Goal: Task Accomplishment & Management: Manage account settings

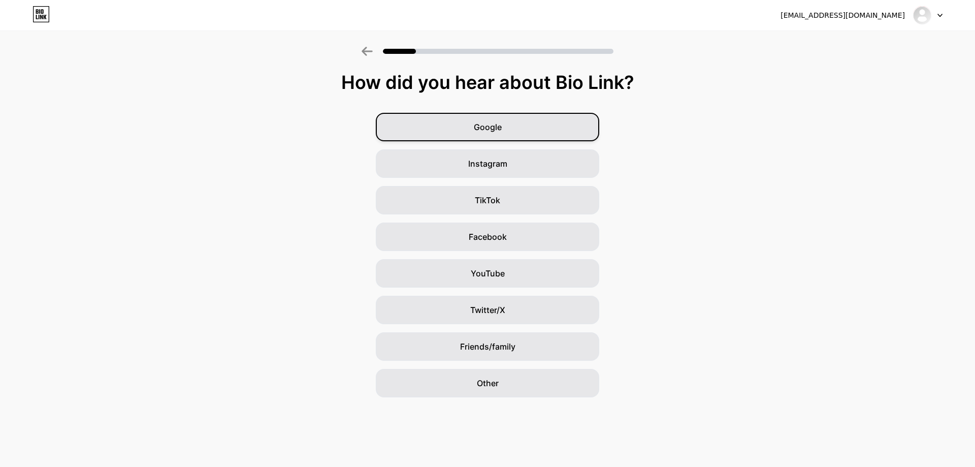
click at [478, 135] on div "Google" at bounding box center [487, 127] width 223 height 28
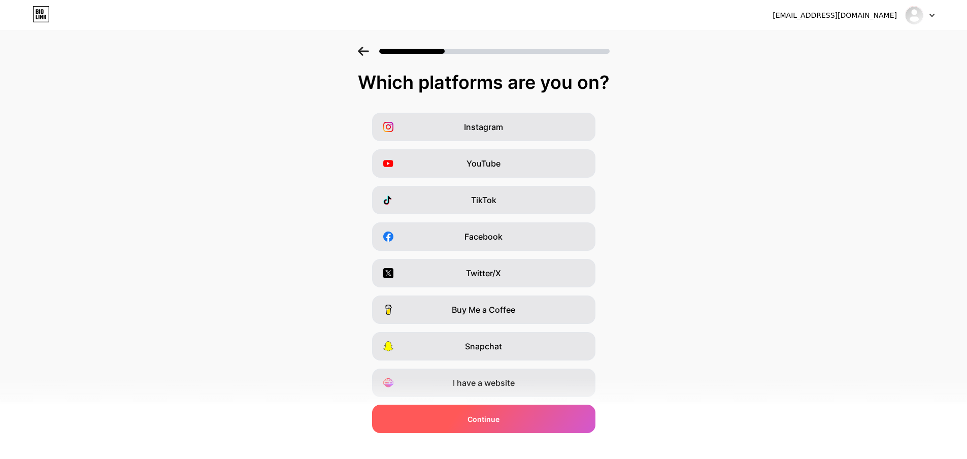
click at [505, 419] on div "Continue" at bounding box center [483, 419] width 223 height 28
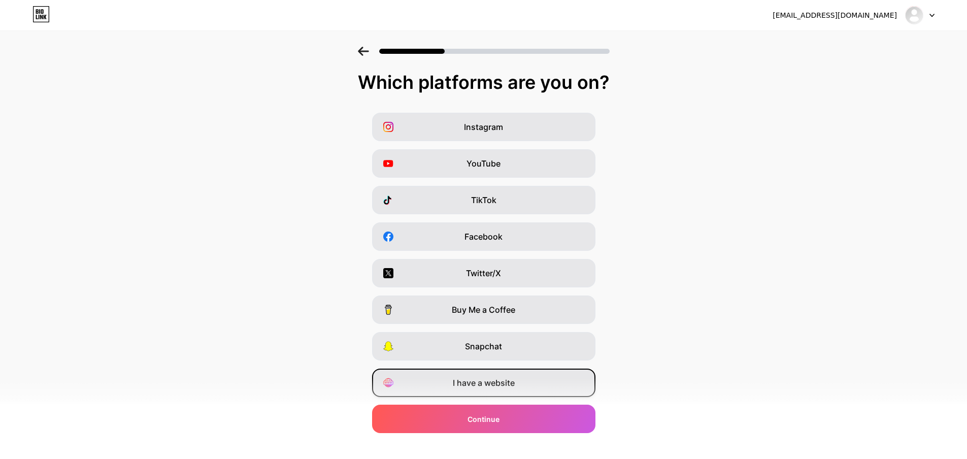
click at [488, 386] on span "I have a website" at bounding box center [484, 383] width 62 height 12
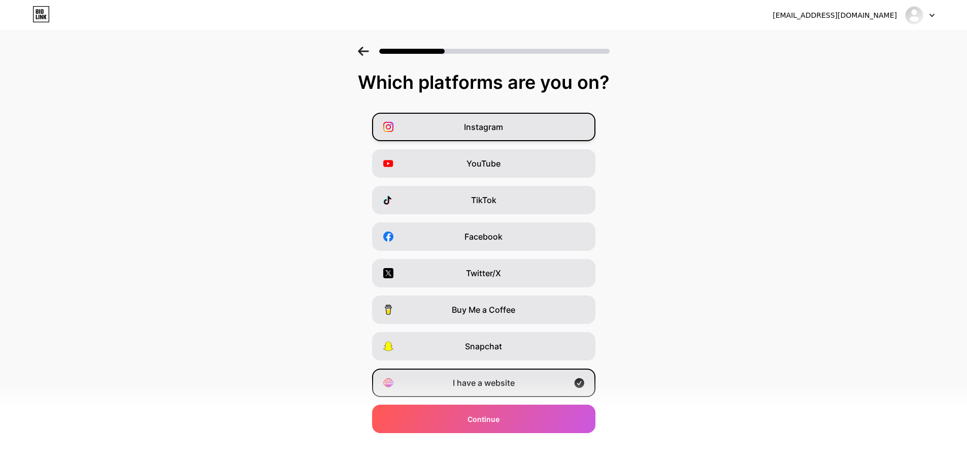
click at [456, 137] on div "Instagram" at bounding box center [483, 127] width 223 height 28
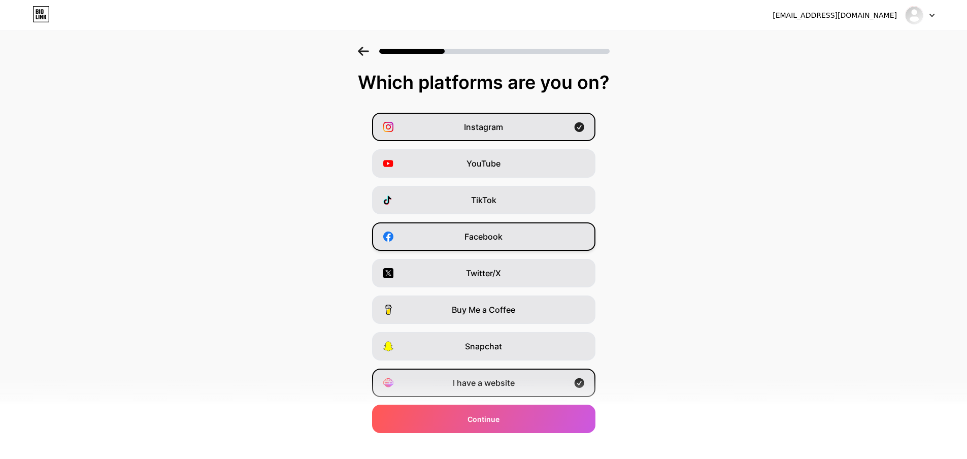
click at [469, 241] on span "Facebook" at bounding box center [484, 237] width 38 height 12
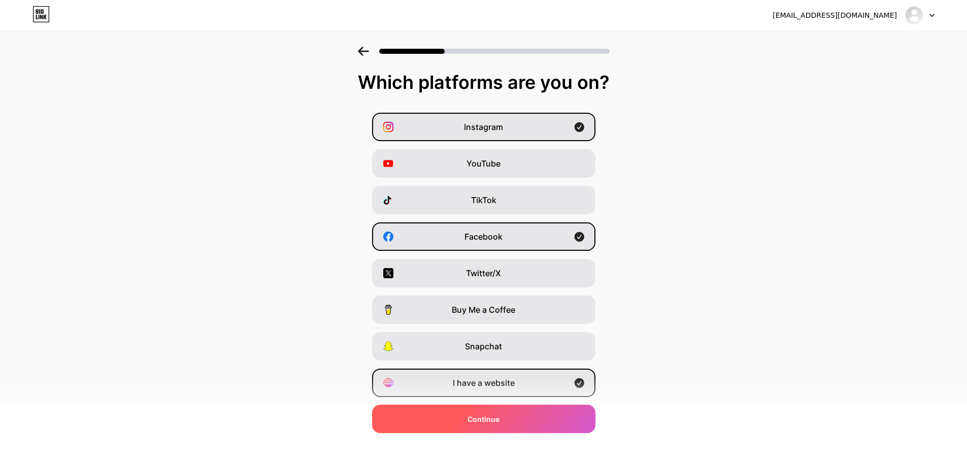
click at [493, 411] on div "Continue" at bounding box center [483, 419] width 223 height 28
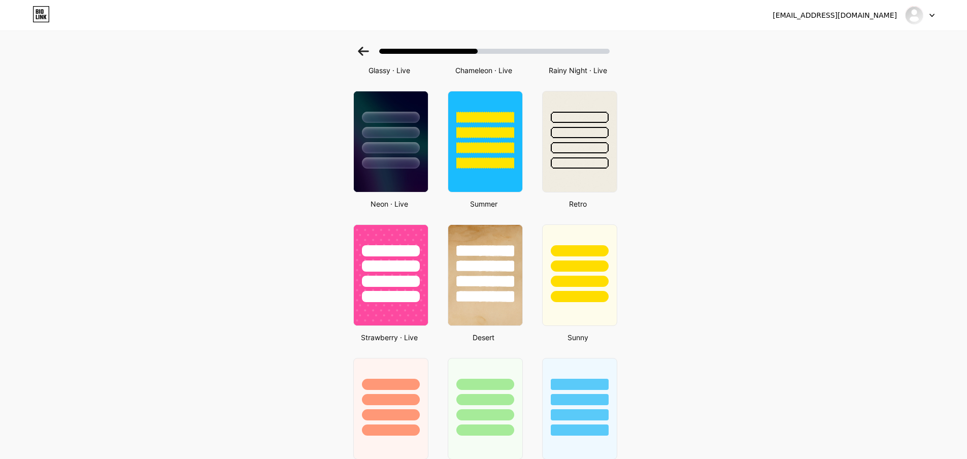
scroll to position [457, 0]
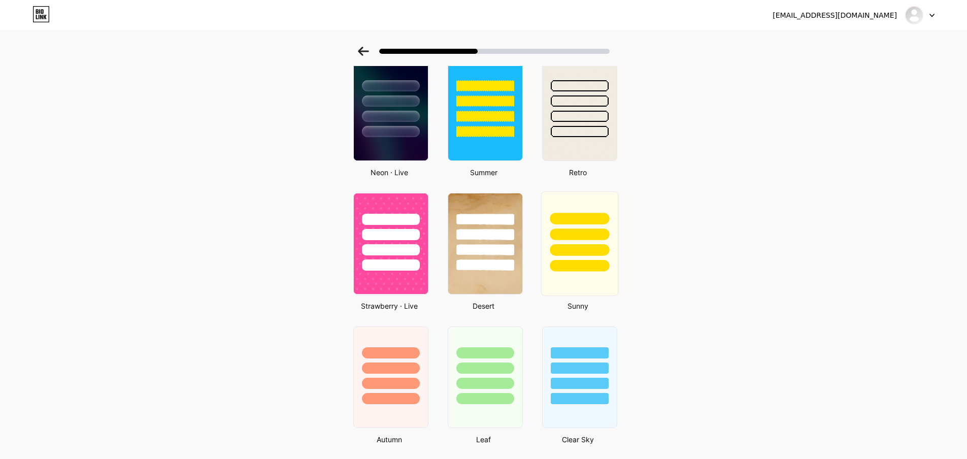
click at [561, 258] on div at bounding box center [579, 232] width 76 height 80
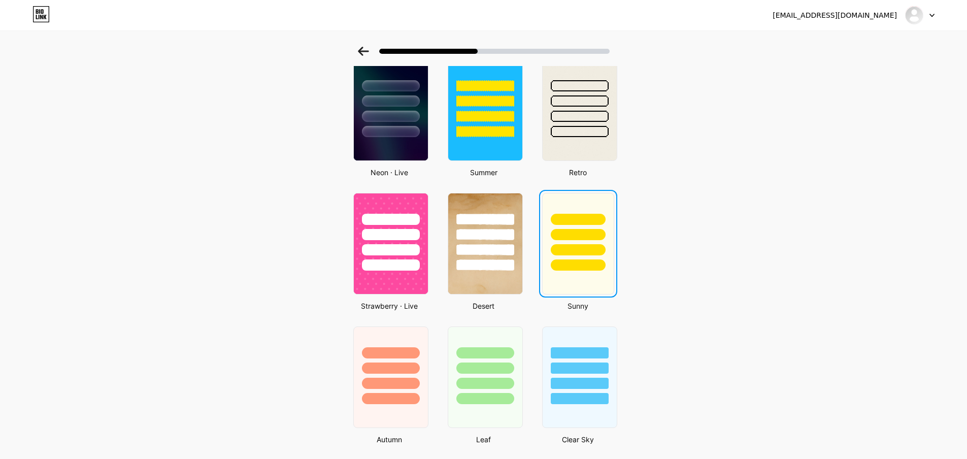
scroll to position [0, 0]
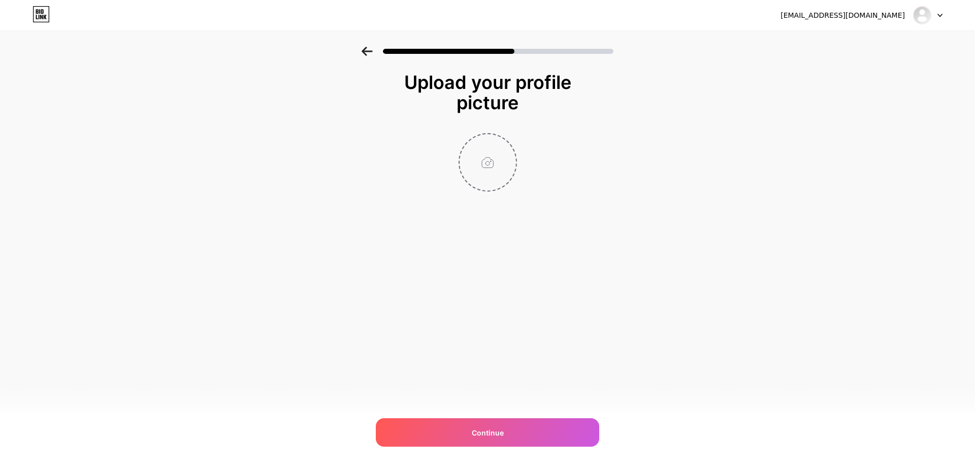
click at [498, 162] on input "file" at bounding box center [488, 162] width 56 height 56
type input "C:\fakepath\LOGO-ENTORNO-RGB_SÍMBOLO-2COLORES-01.jpg"
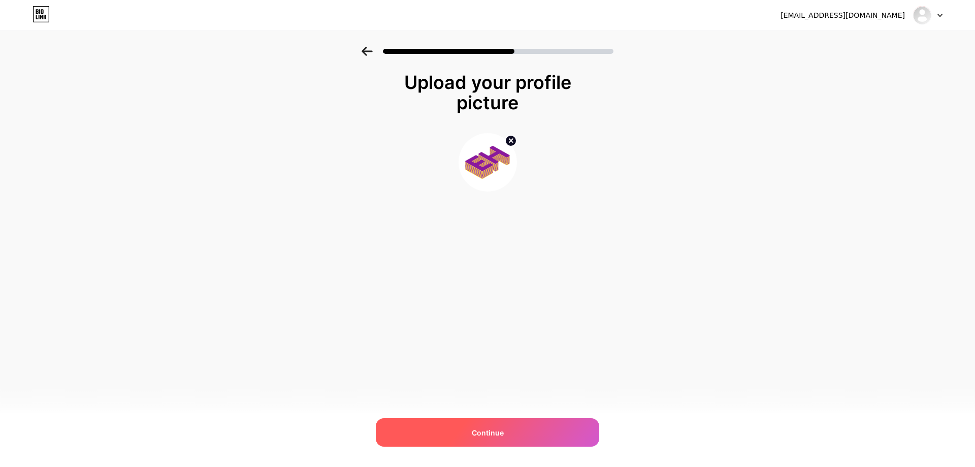
click at [517, 422] on div "Continue" at bounding box center [487, 432] width 223 height 28
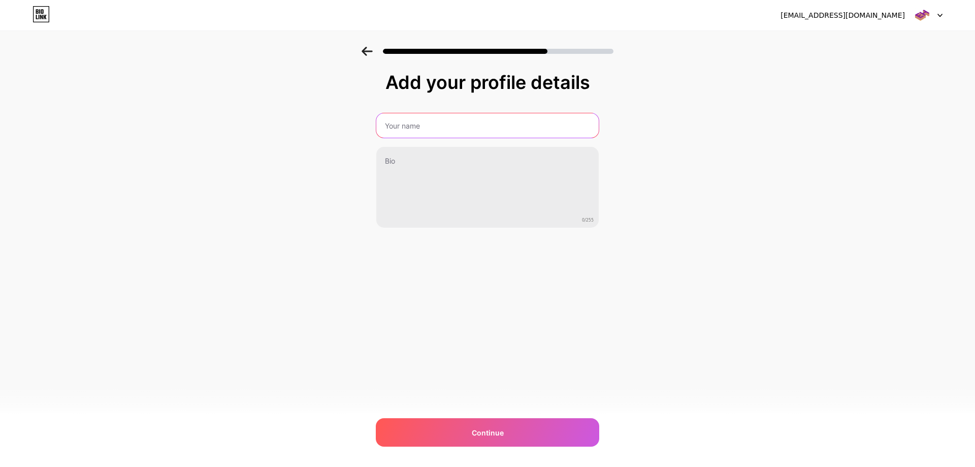
click at [400, 132] on input "text" at bounding box center [487, 125] width 222 height 24
type input "ENTORNO HABITAR"
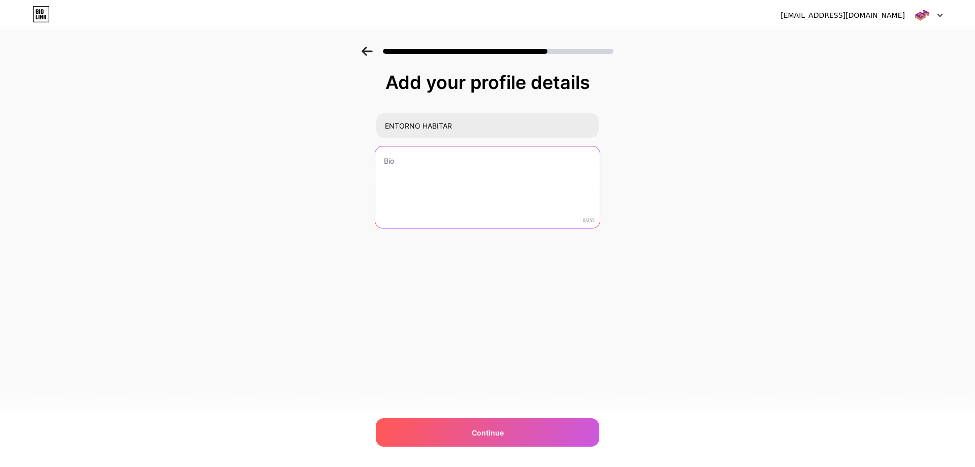
click at [408, 164] on textarea at bounding box center [487, 187] width 224 height 83
paste textarea "Desarrollamos proyectos Inmobiliarios 🏗️ Miembro del grupo constructor @vertice…"
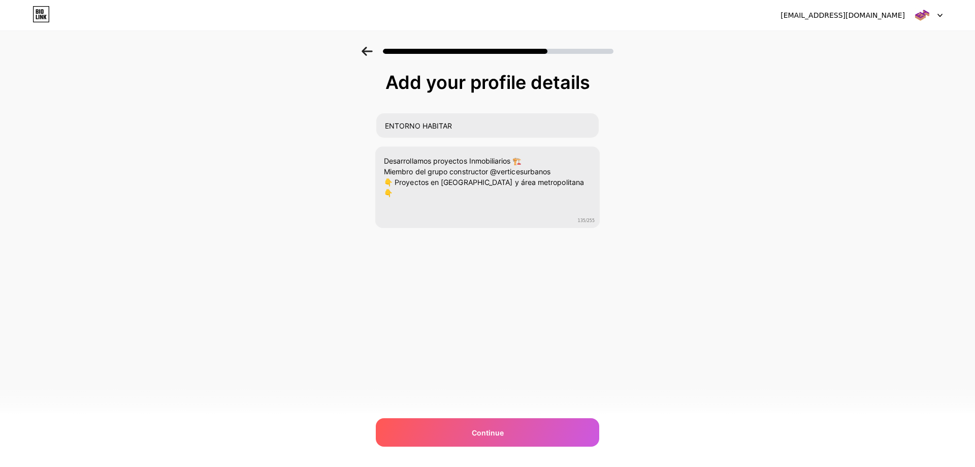
click at [500, 409] on div "publicidadverticesurbanos@gmail.com Logout Link Copied Add your profile details…" at bounding box center [487, 233] width 975 height 467
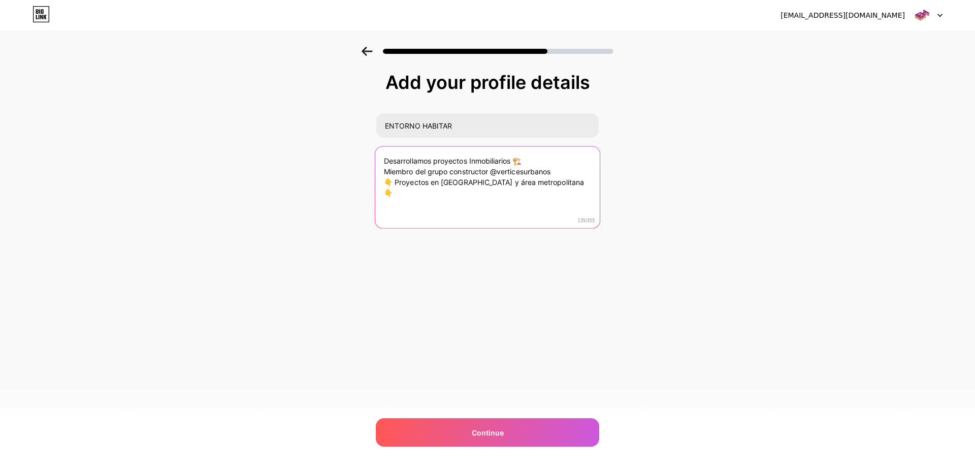
click at [553, 182] on textarea "Desarrollamos proyectos Inmobiliarios 🏗️ Miembro del grupo constructor @vertice…" at bounding box center [487, 187] width 224 height 83
click at [390, 184] on textarea "Desarrollamos proyectos Inmobiliarios 🏗️ Miembro del grupo constructor @vertice…" at bounding box center [487, 187] width 224 height 83
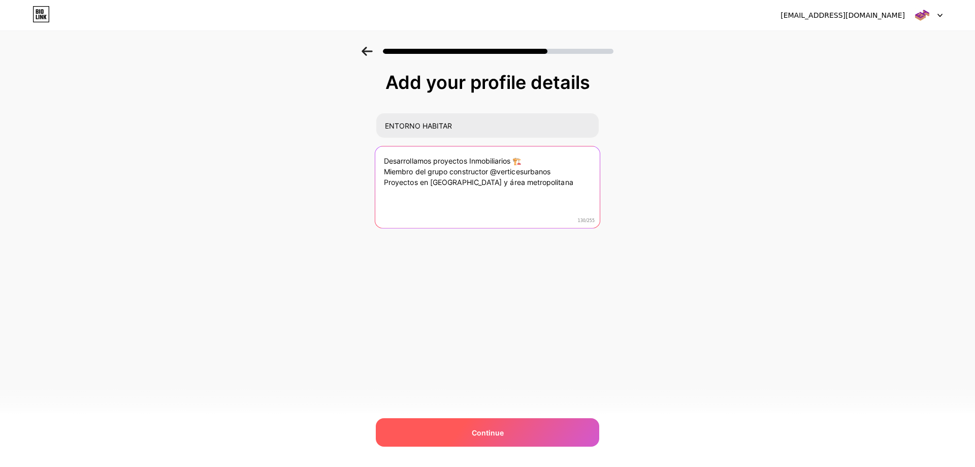
type textarea "Desarrollamos proyectos Inmobiliarios 🏗️ Miembro del grupo constructor @vertice…"
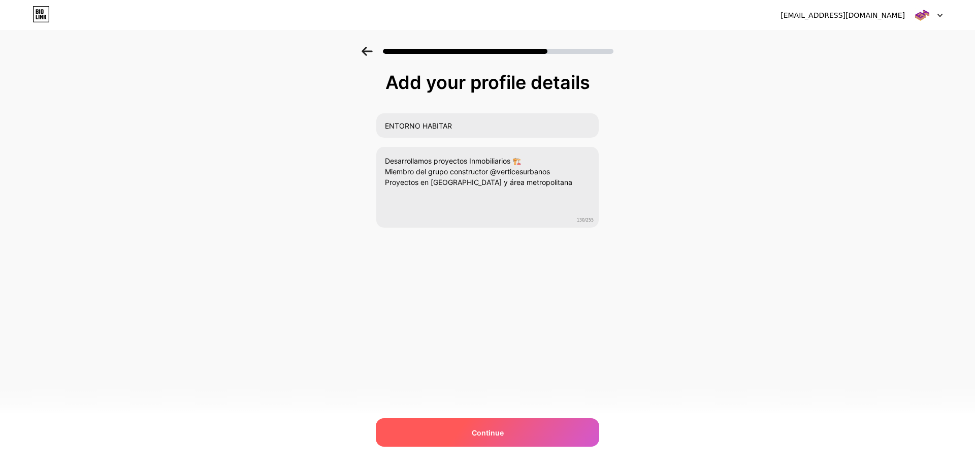
click at [541, 442] on div "Continue" at bounding box center [487, 432] width 223 height 28
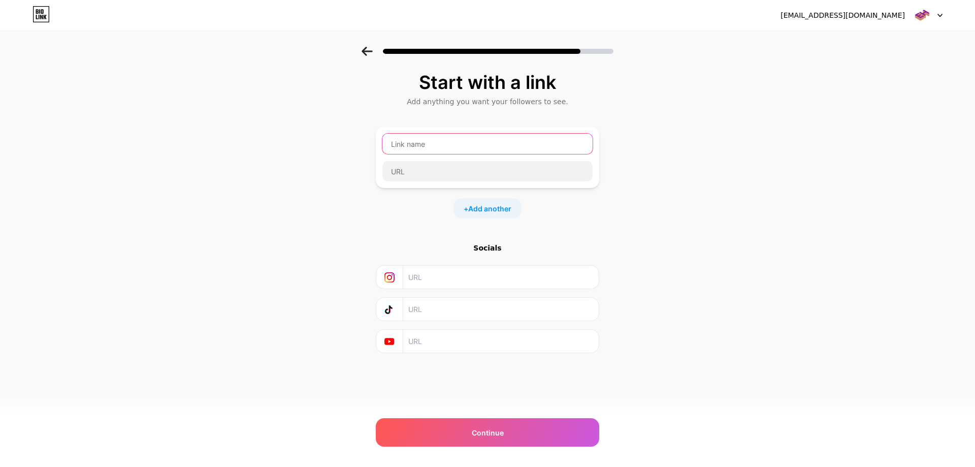
click at [394, 142] on input "text" at bounding box center [487, 144] width 210 height 20
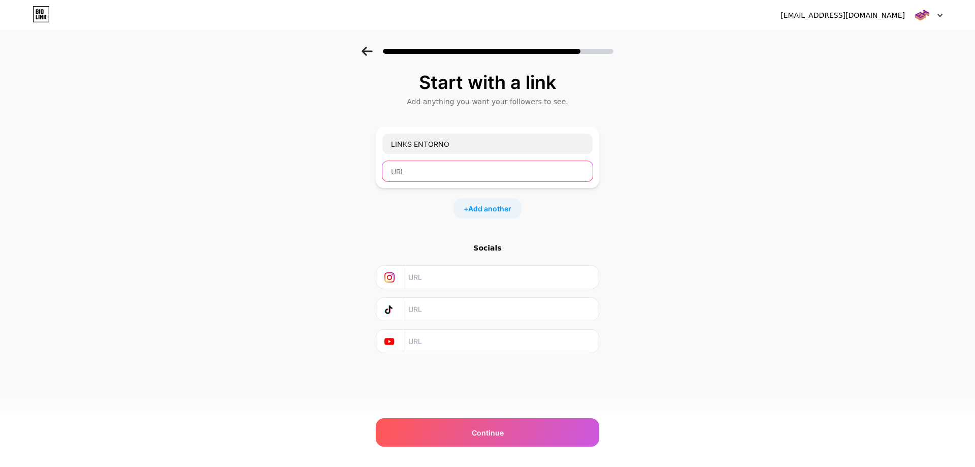
click at [447, 179] on input "text" at bounding box center [487, 171] width 210 height 20
click at [460, 206] on div "+ Add another" at bounding box center [487, 208] width 68 height 20
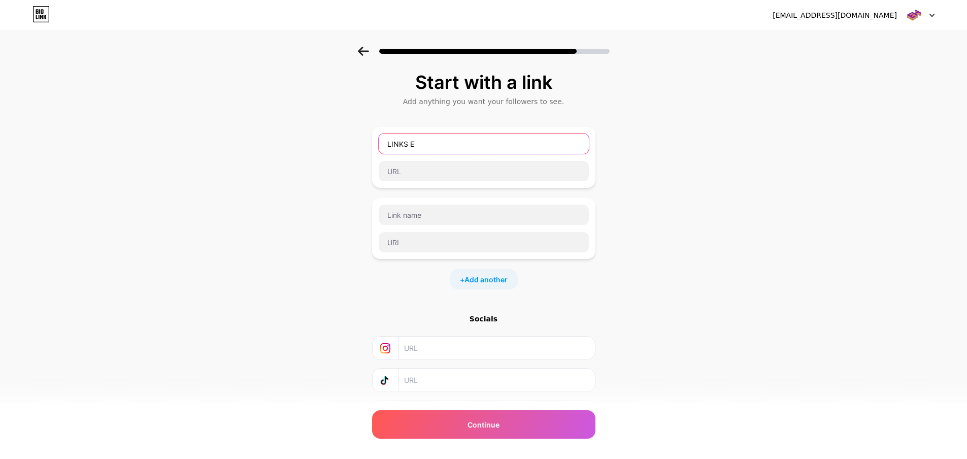
type input "LINKS E"
click at [650, 186] on div "Start with a link Add anything you want your followers to see. LINKS E + Add an…" at bounding box center [483, 261] width 967 height 428
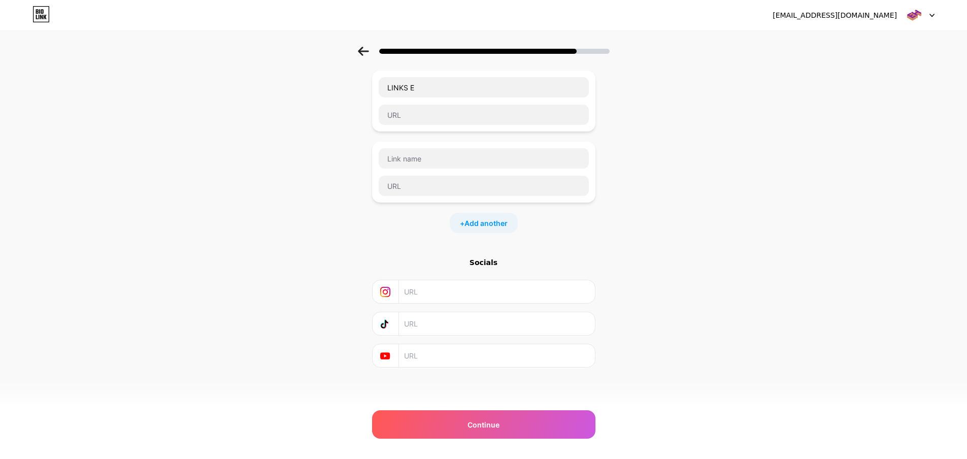
click at [435, 297] on input "text" at bounding box center [496, 291] width 184 height 23
paste input "https://www.instagram.com/entornohabitar/"
type input "https://www.instagram.com/entornohabitar/"
click at [435, 324] on input "text" at bounding box center [496, 323] width 184 height 23
click at [439, 449] on div "publicidadverticesurbanos@gmail.com Logout Link Copied Start with a link Add an…" at bounding box center [483, 201] width 967 height 515
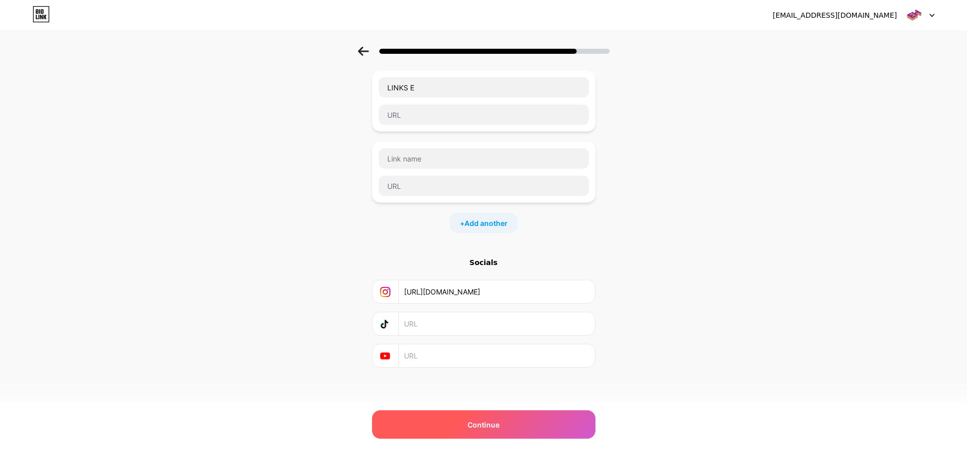
click at [441, 437] on div "Continue" at bounding box center [483, 424] width 223 height 28
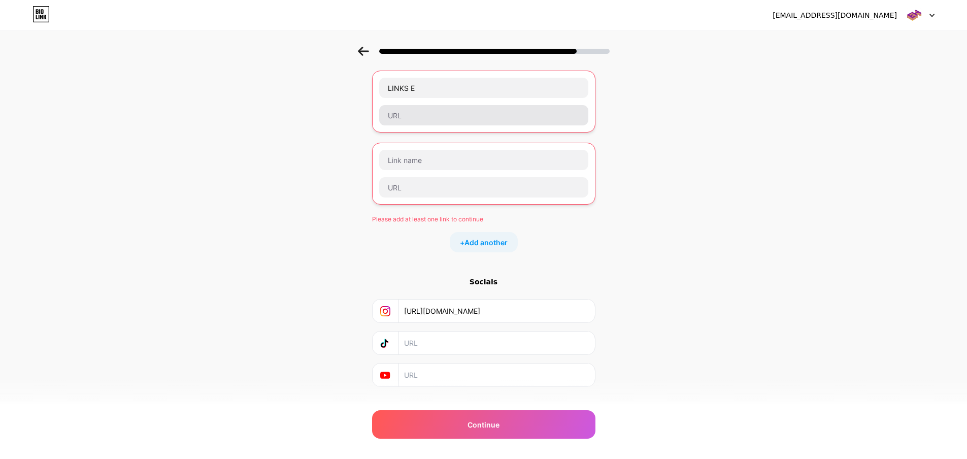
drag, startPoint x: 441, startPoint y: 103, endPoint x: 448, endPoint y: 117, distance: 15.2
click at [441, 105] on div "LINKS E" at bounding box center [484, 101] width 210 height 49
click at [450, 117] on input "text" at bounding box center [483, 115] width 209 height 20
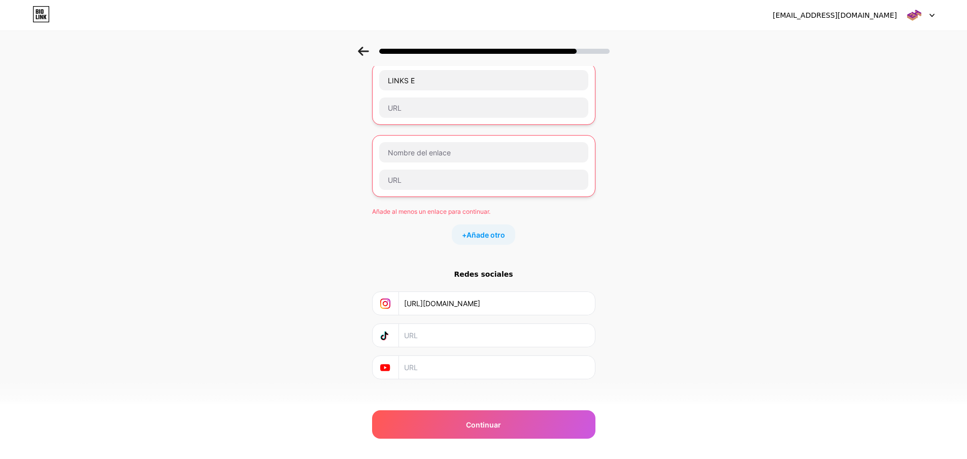
scroll to position [76, 0]
click at [419, 358] on input "text" at bounding box center [496, 365] width 184 height 23
click at [470, 325] on input "text" at bounding box center [496, 333] width 184 height 23
